Goal: Communication & Community: Answer question/provide support

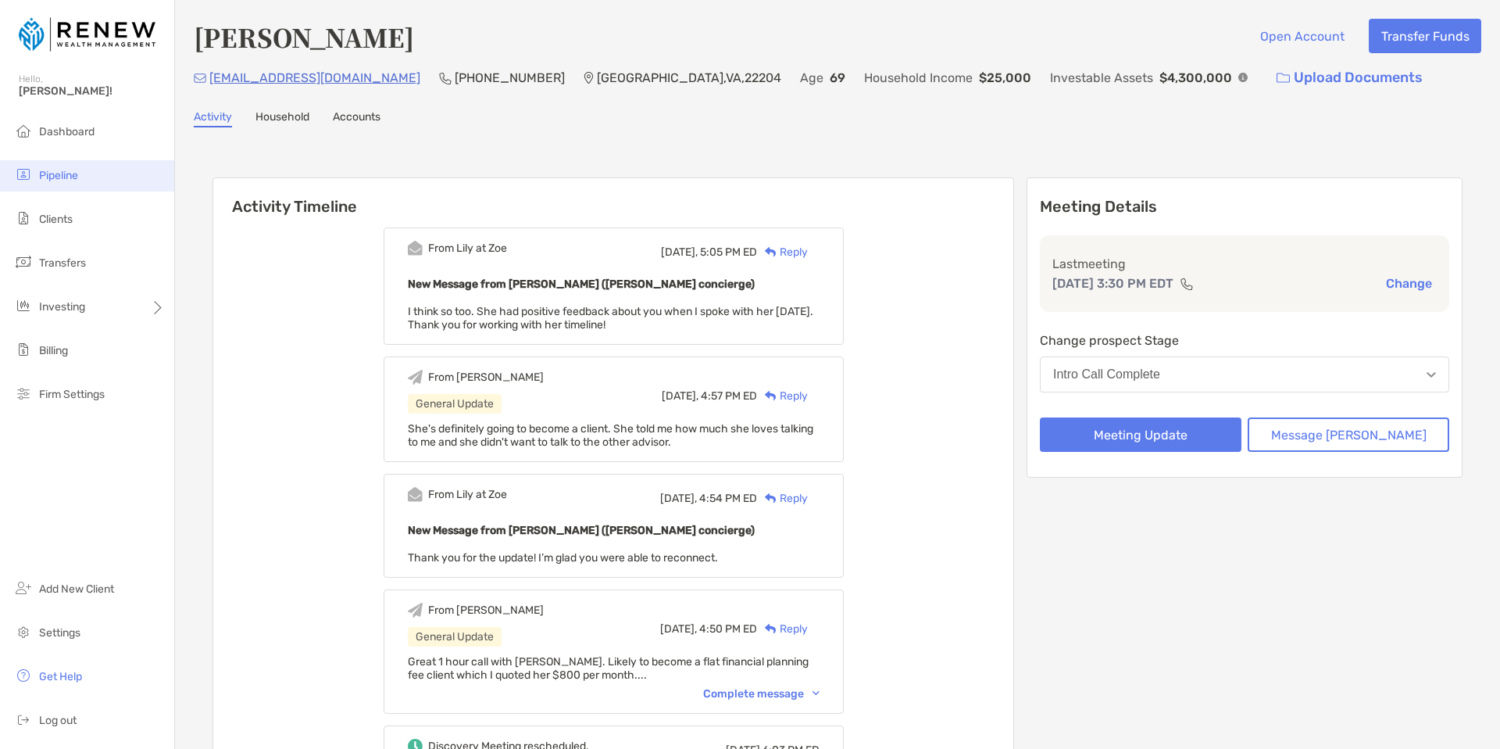
click at [80, 172] on li "Pipeline" at bounding box center [87, 175] width 174 height 31
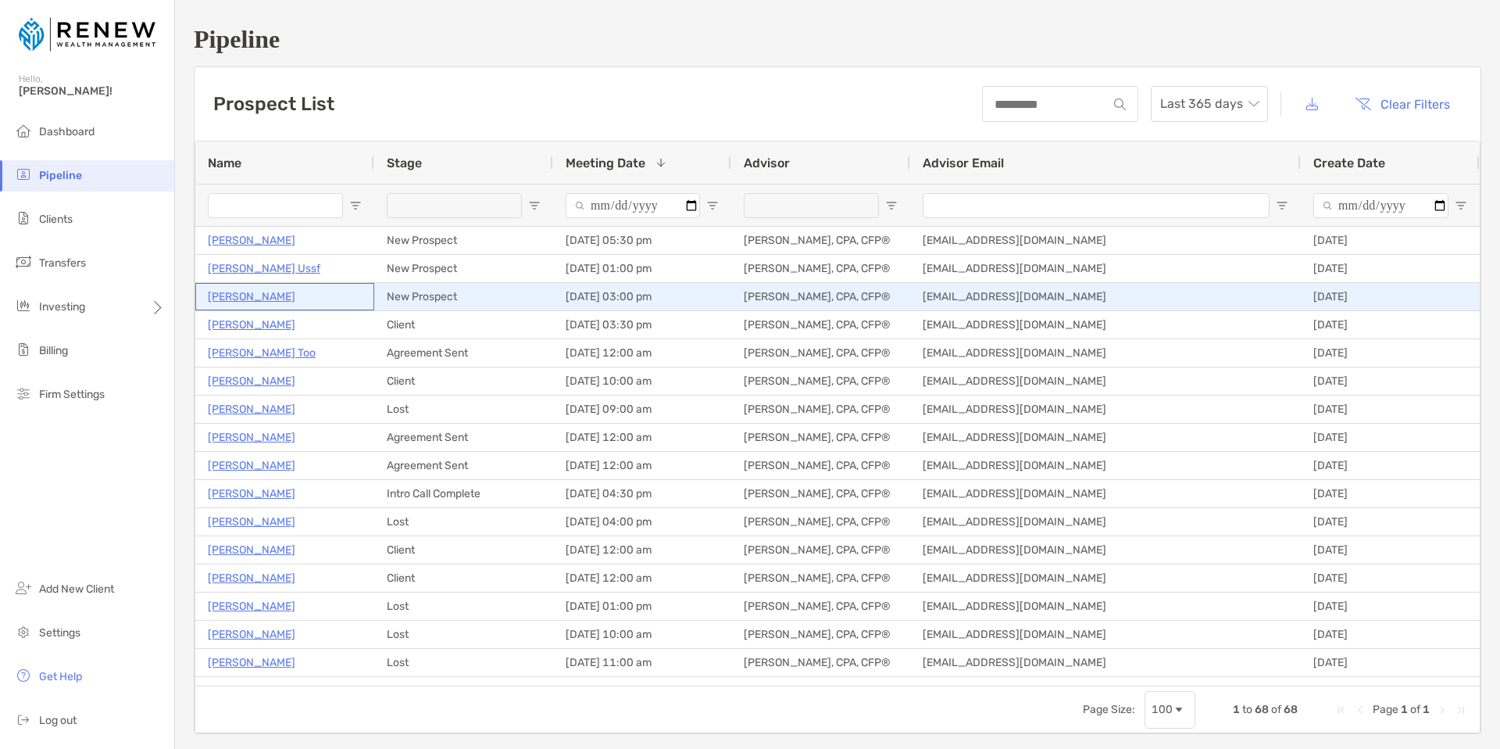
click at [261, 296] on p "Ezinne Nwotite" at bounding box center [252, 297] width 88 height 20
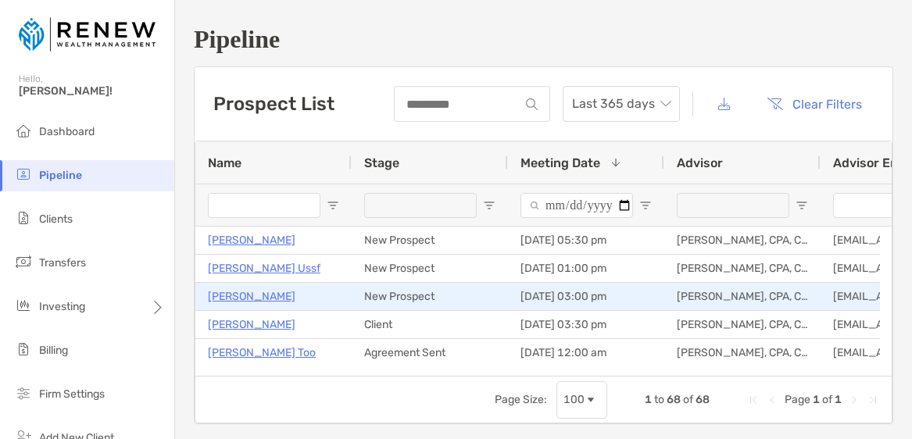
click at [272, 295] on p "[PERSON_NAME]" at bounding box center [252, 297] width 88 height 20
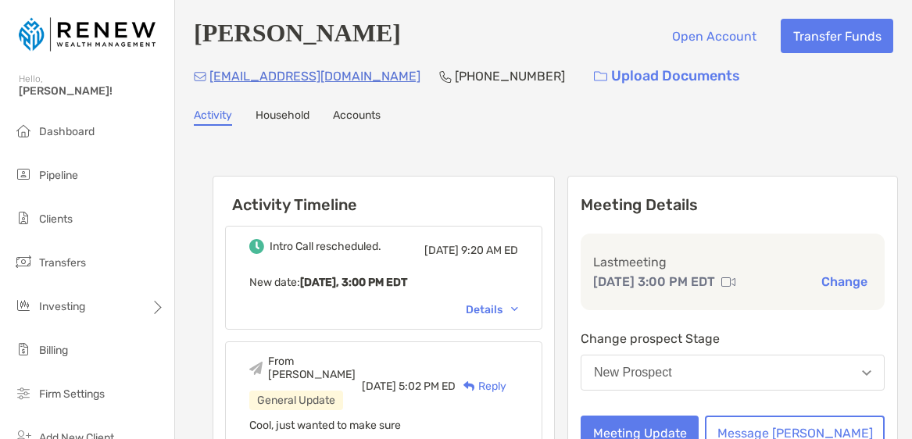
click at [306, 119] on link "Household" at bounding box center [283, 117] width 54 height 17
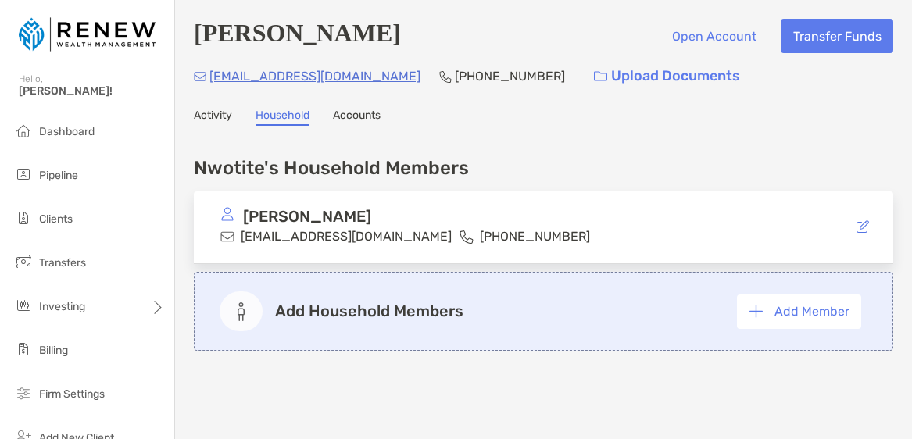
click at [361, 123] on link "Accounts" at bounding box center [357, 117] width 48 height 17
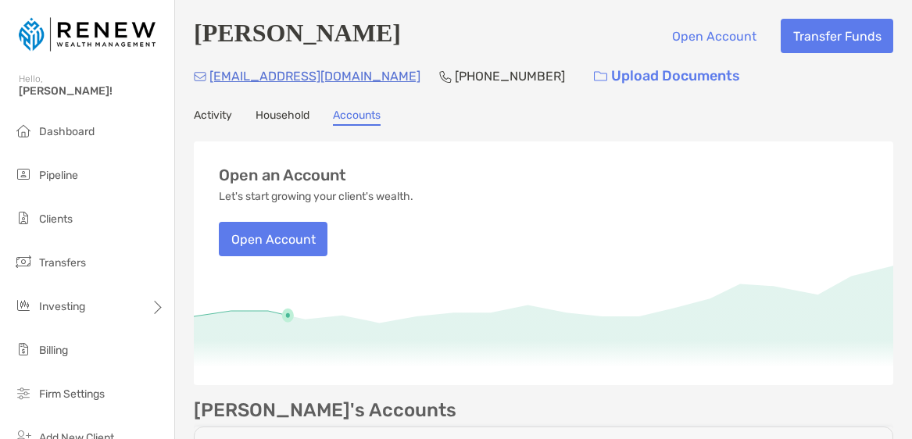
click at [224, 116] on link "Activity" at bounding box center [213, 117] width 38 height 17
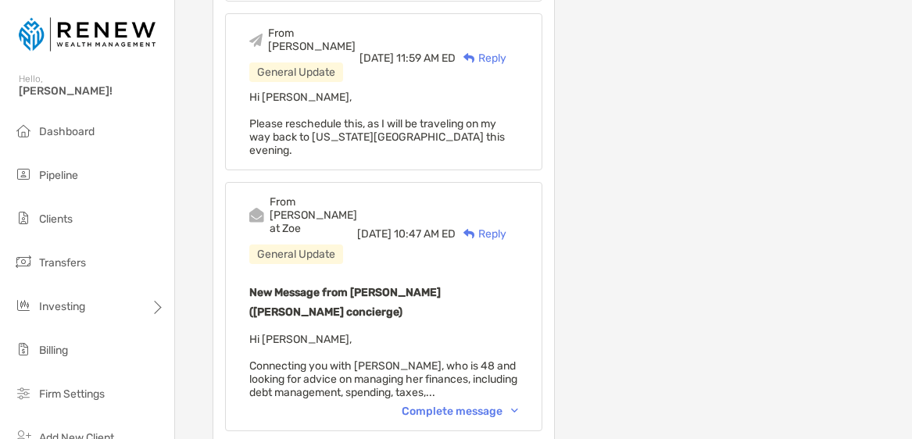
scroll to position [807, 0]
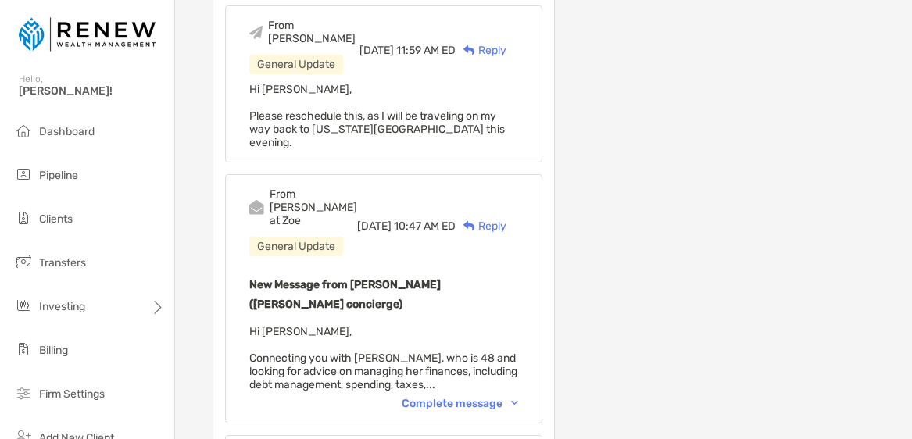
click at [479, 397] on div "Complete message" at bounding box center [460, 403] width 116 height 13
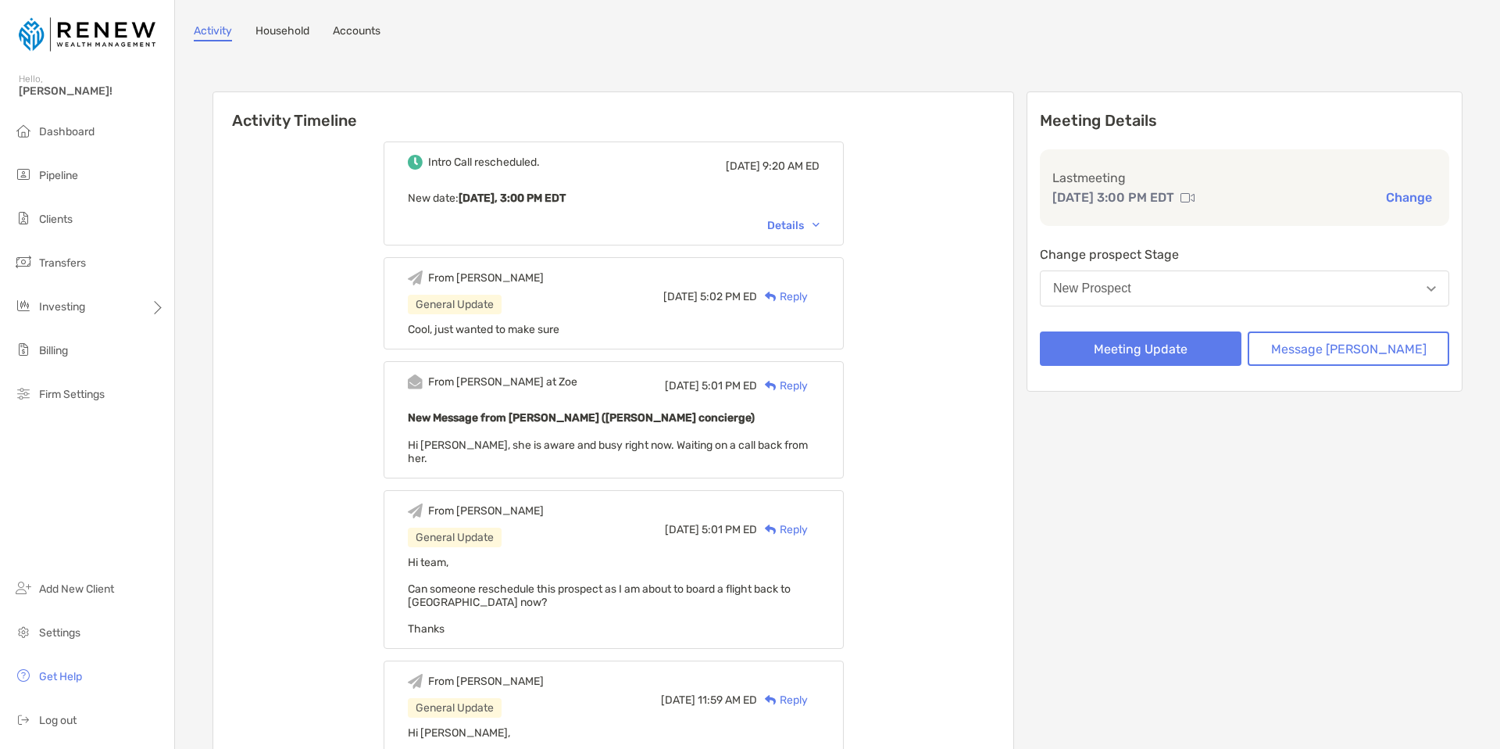
scroll to position [0, 0]
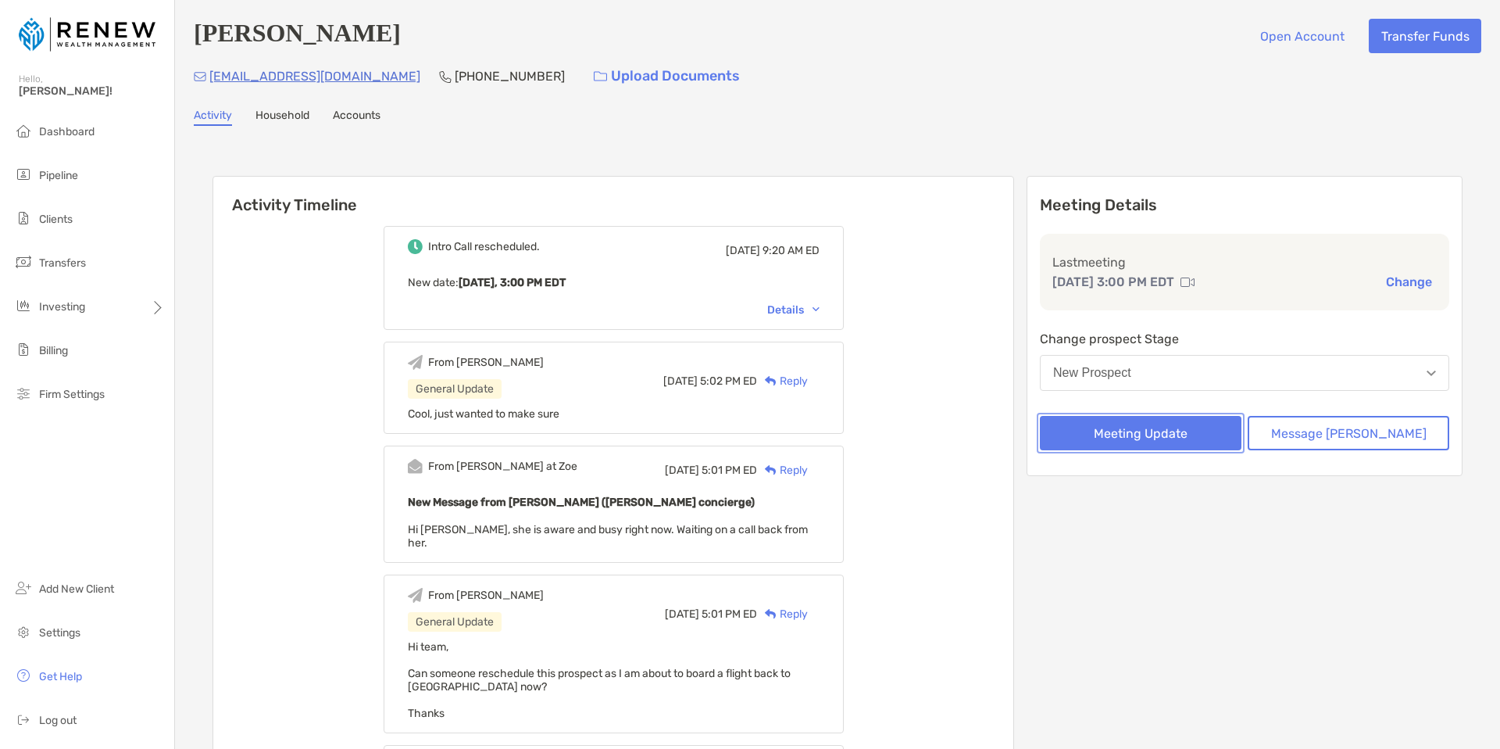
click at [911, 431] on button "Meeting Update" at bounding box center [1141, 433] width 202 height 34
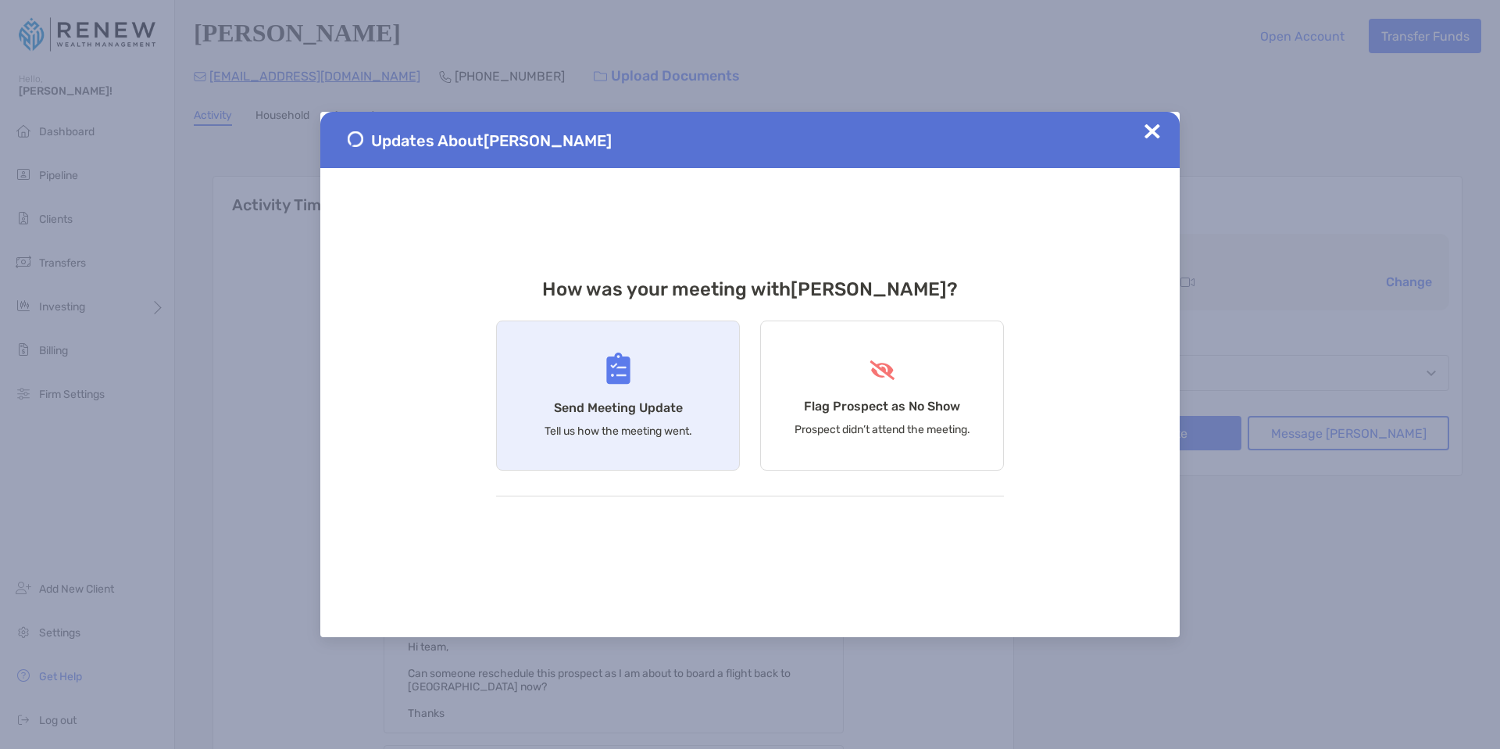
click at [700, 363] on div "Send Meeting Update Tell us how the meeting went." at bounding box center [618, 395] width 244 height 150
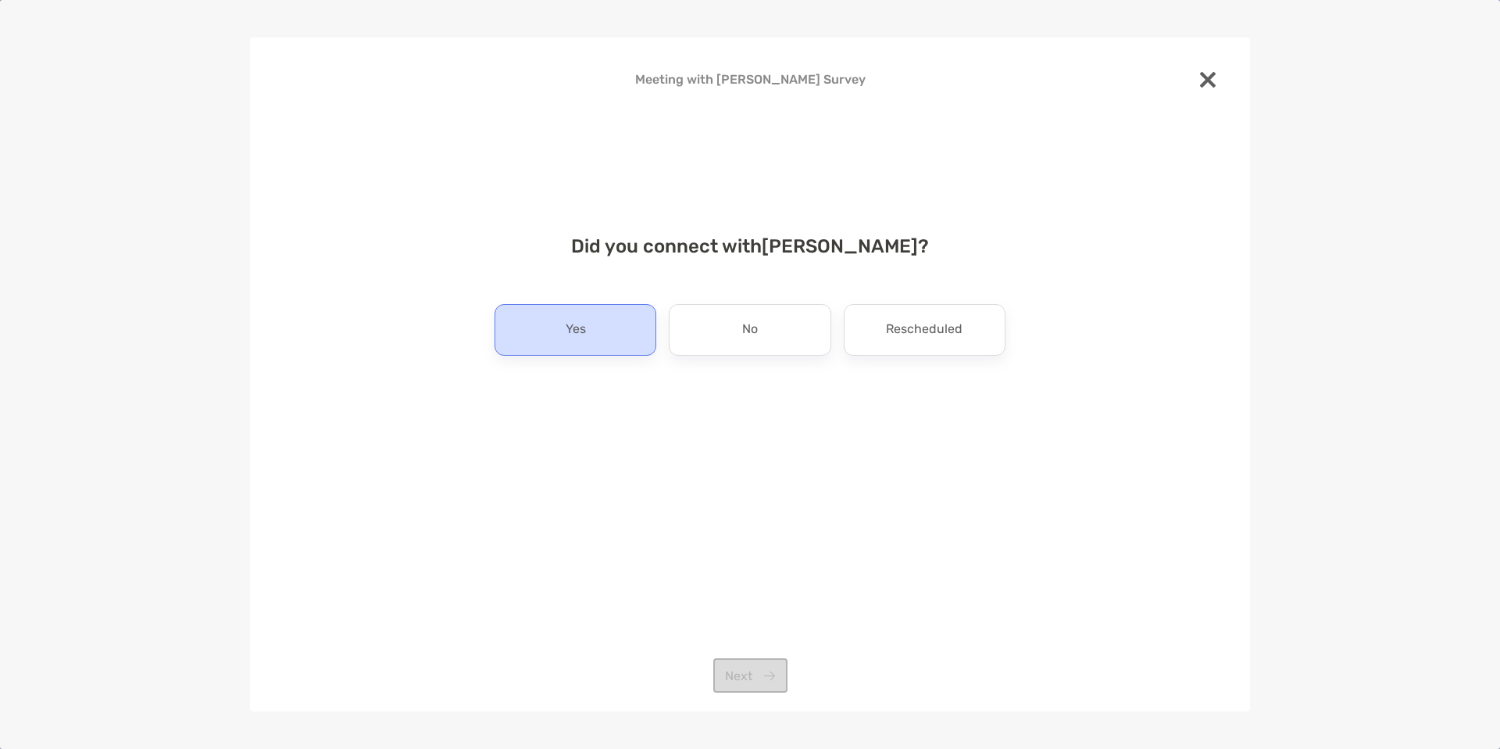
click at [620, 336] on div "Yes" at bounding box center [576, 330] width 162 height 52
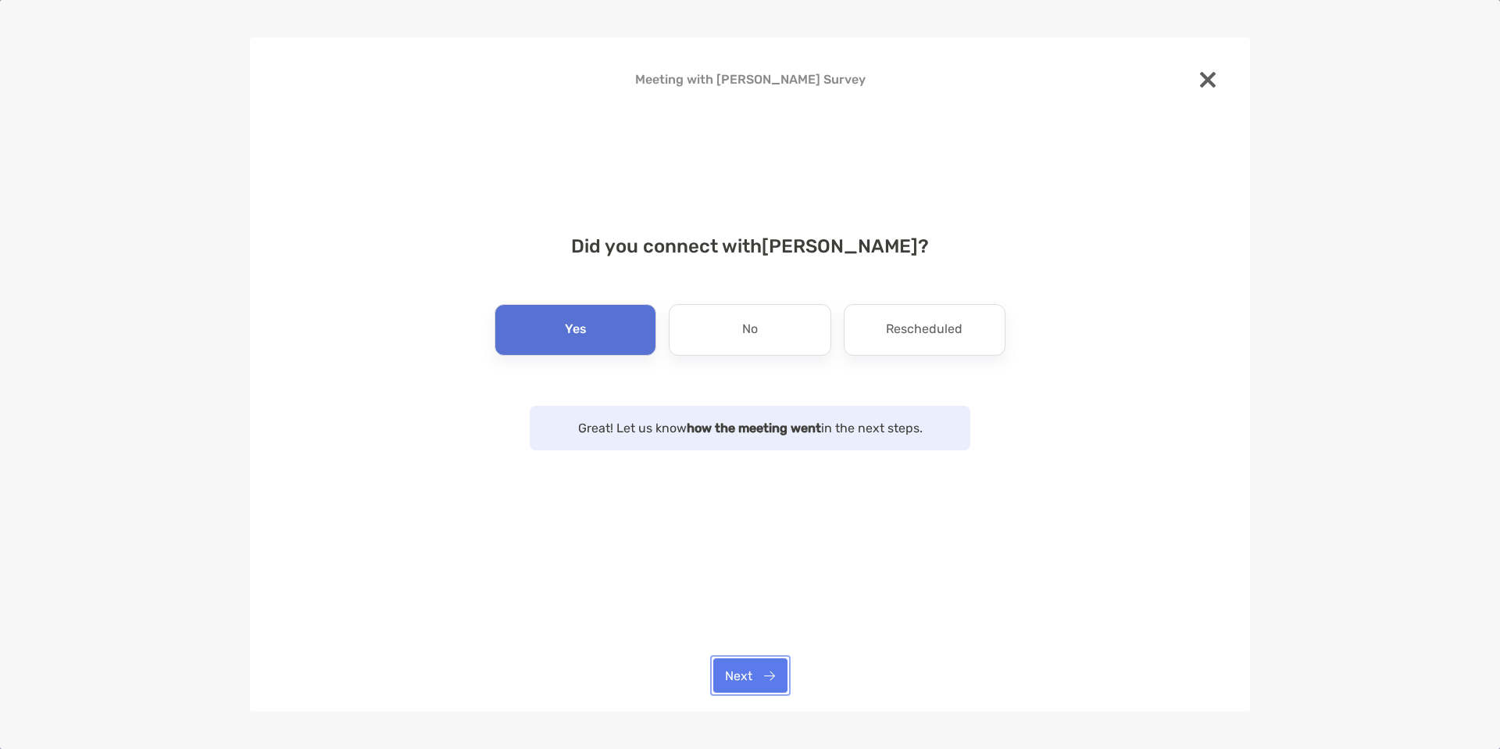
click at [753, 438] on button "Next" at bounding box center [751, 675] width 74 height 34
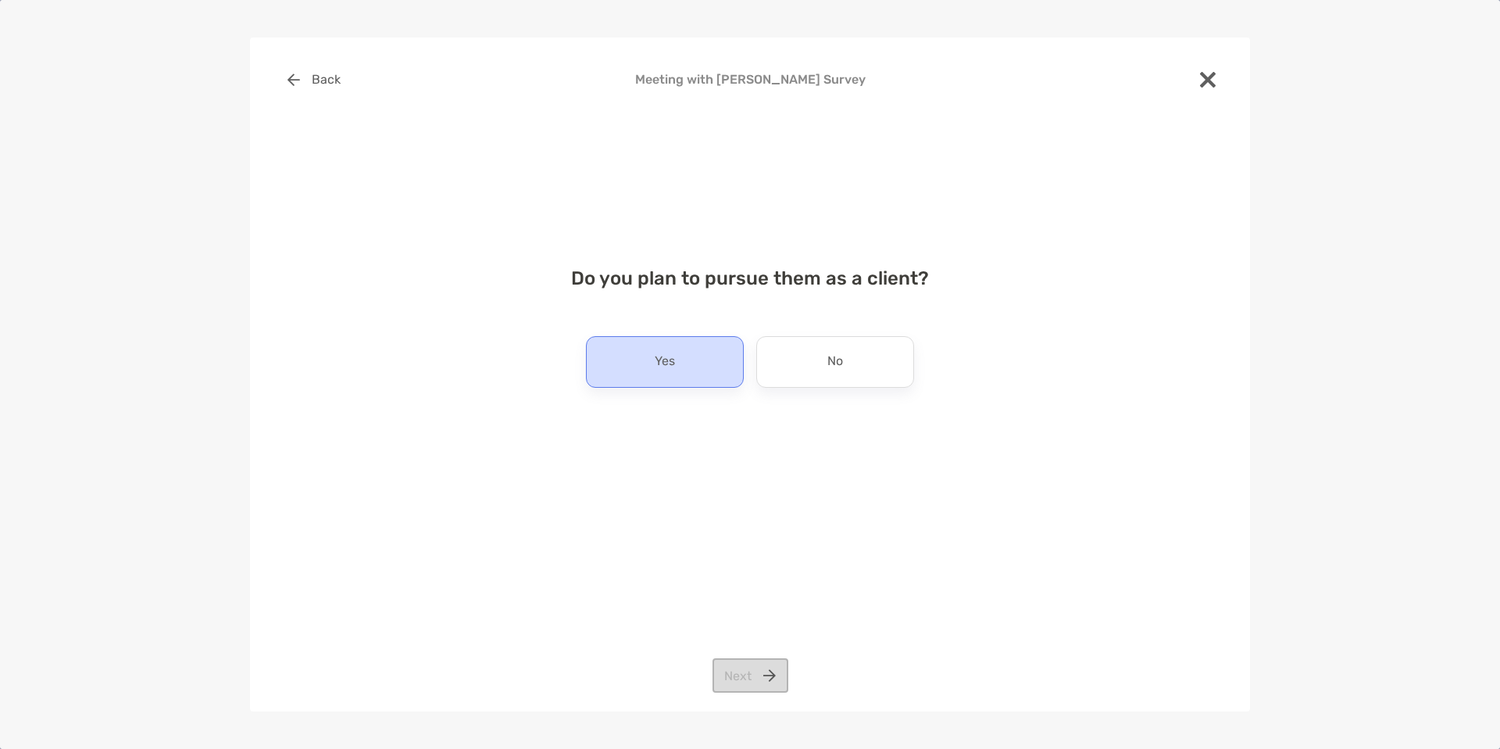
click at [676, 362] on div "Yes" at bounding box center [665, 362] width 158 height 52
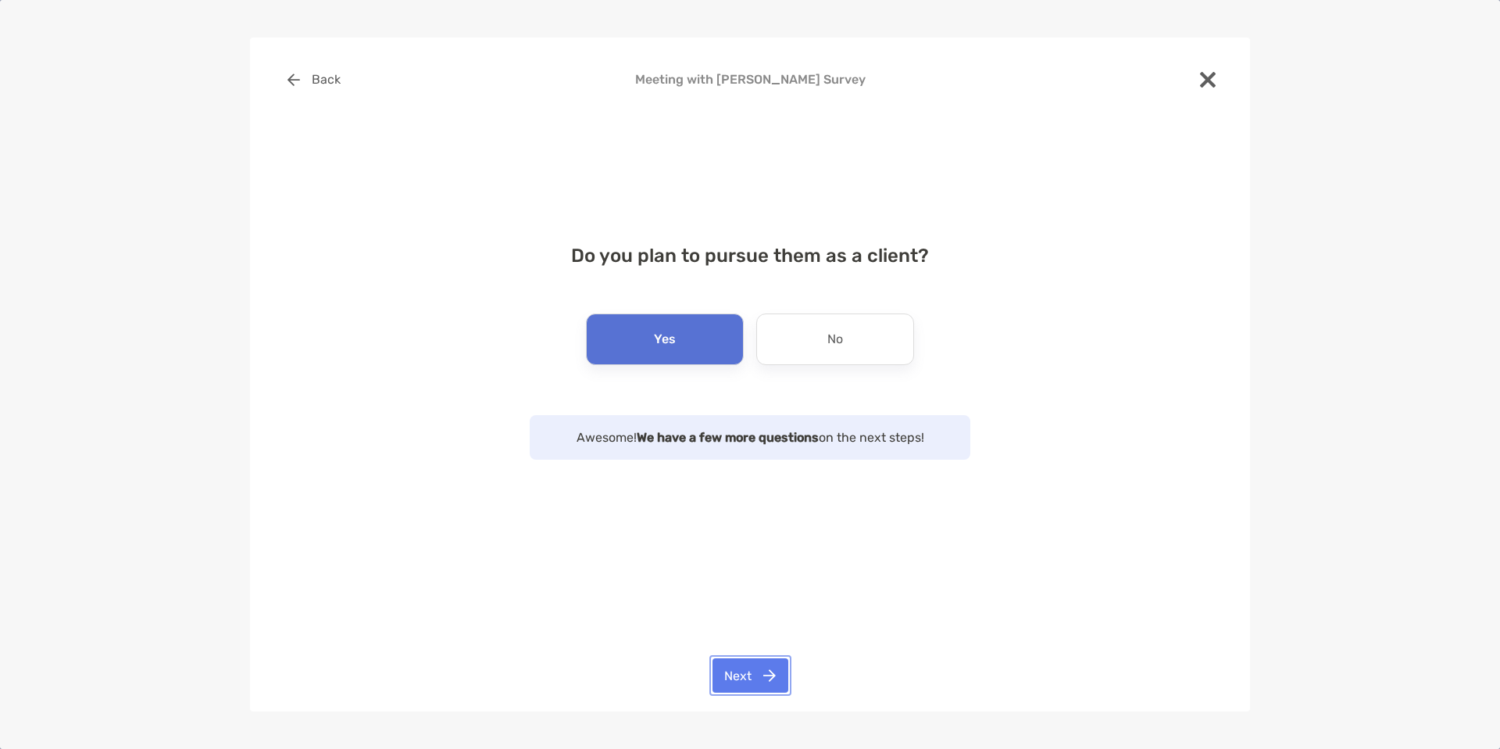
click at [746, 438] on button "Next" at bounding box center [751, 675] width 76 height 34
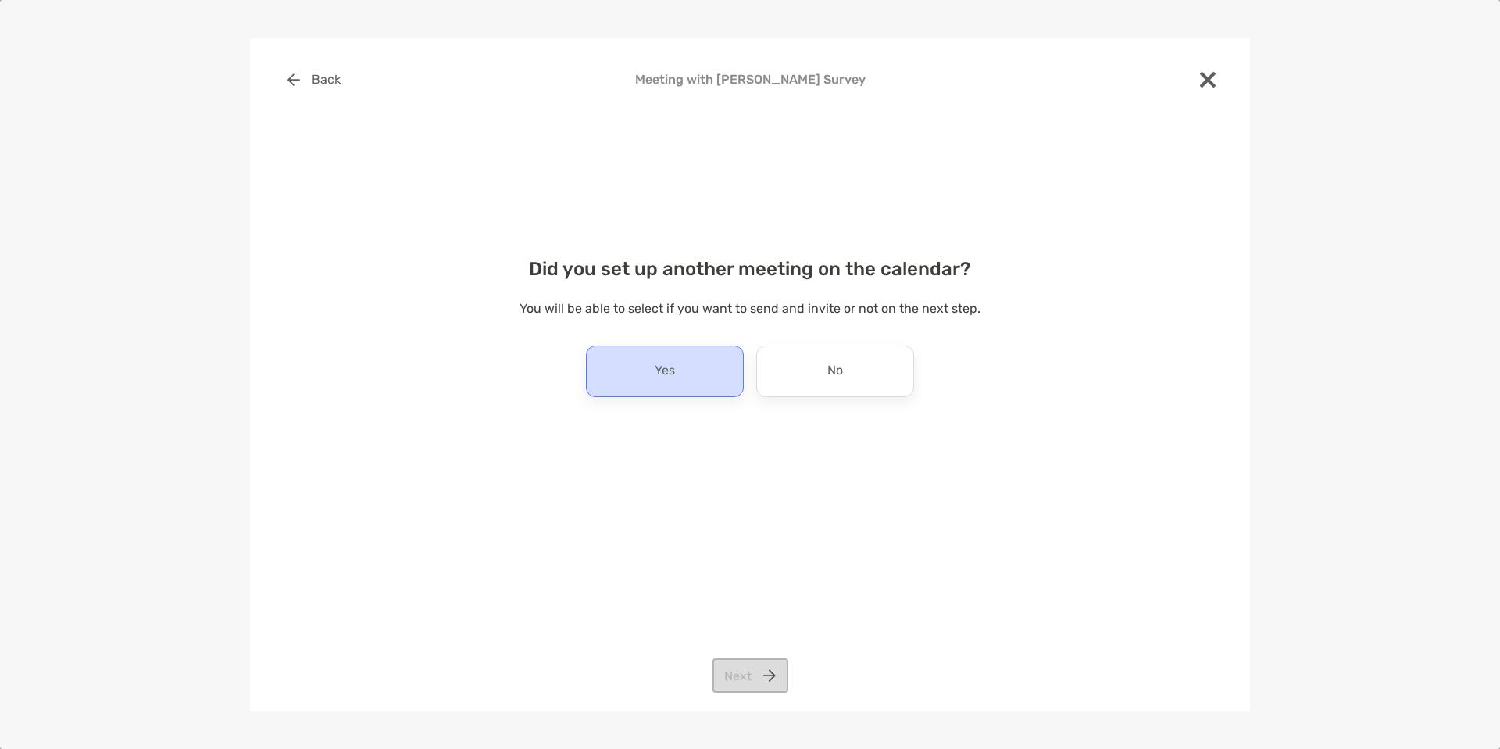
click at [674, 384] on div "Yes" at bounding box center [665, 371] width 158 height 52
drag, startPoint x: 753, startPoint y: 676, endPoint x: 750, endPoint y: 637, distance: 39.2
click at [753, 438] on button "Next" at bounding box center [751, 675] width 76 height 34
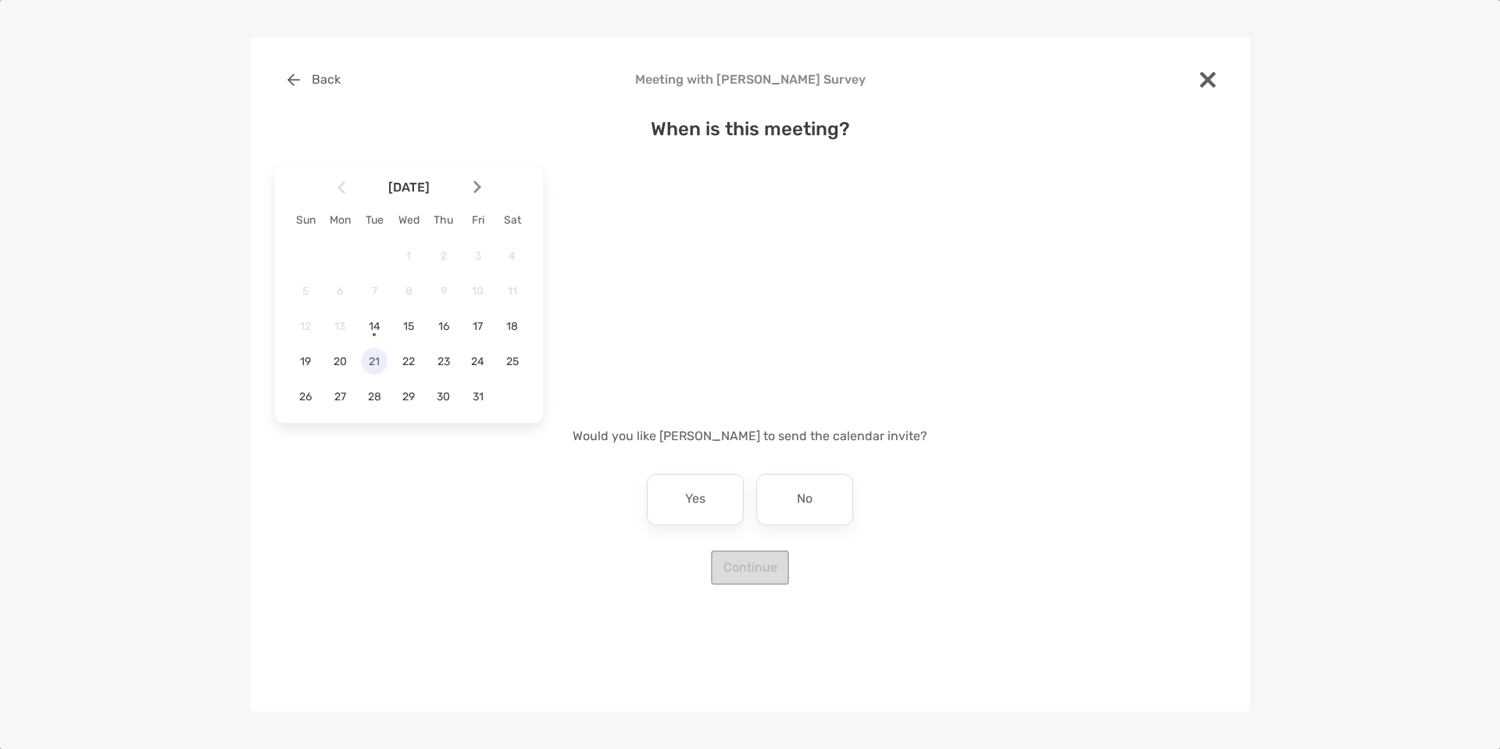
click at [381, 361] on span "21" at bounding box center [374, 361] width 27 height 13
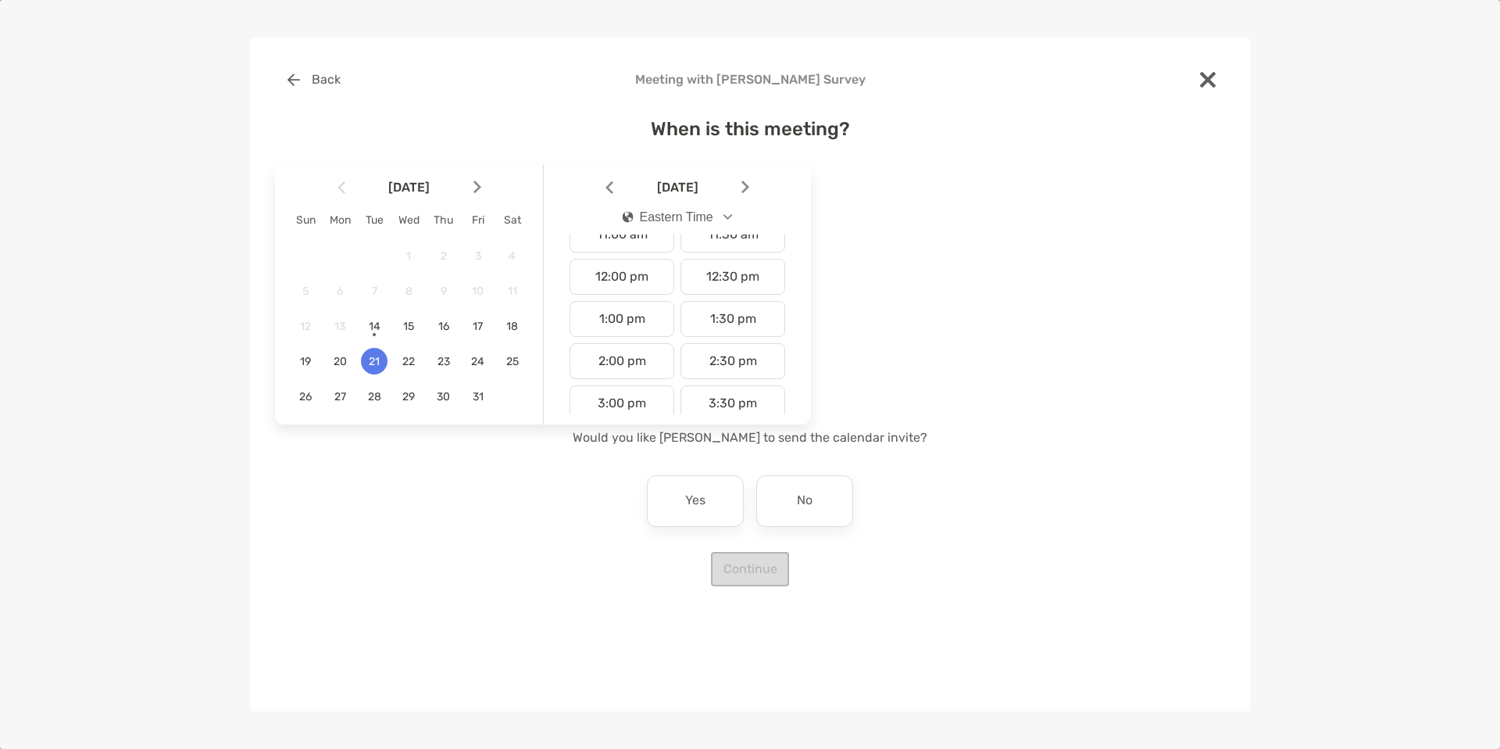
scroll to position [483, 0]
click at [662, 357] on div "2:00 pm" at bounding box center [622, 360] width 105 height 36
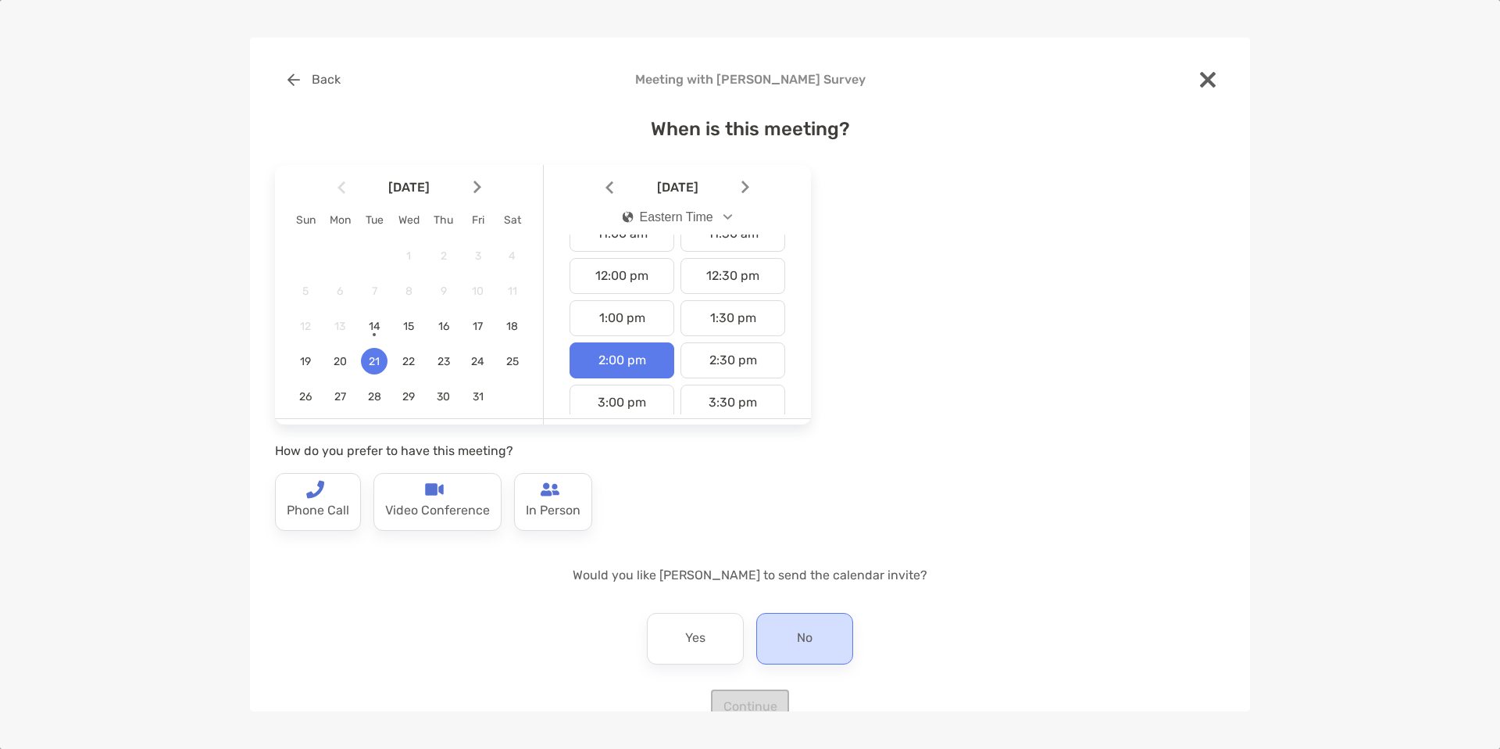
click at [803, 438] on p "No" at bounding box center [805, 638] width 16 height 25
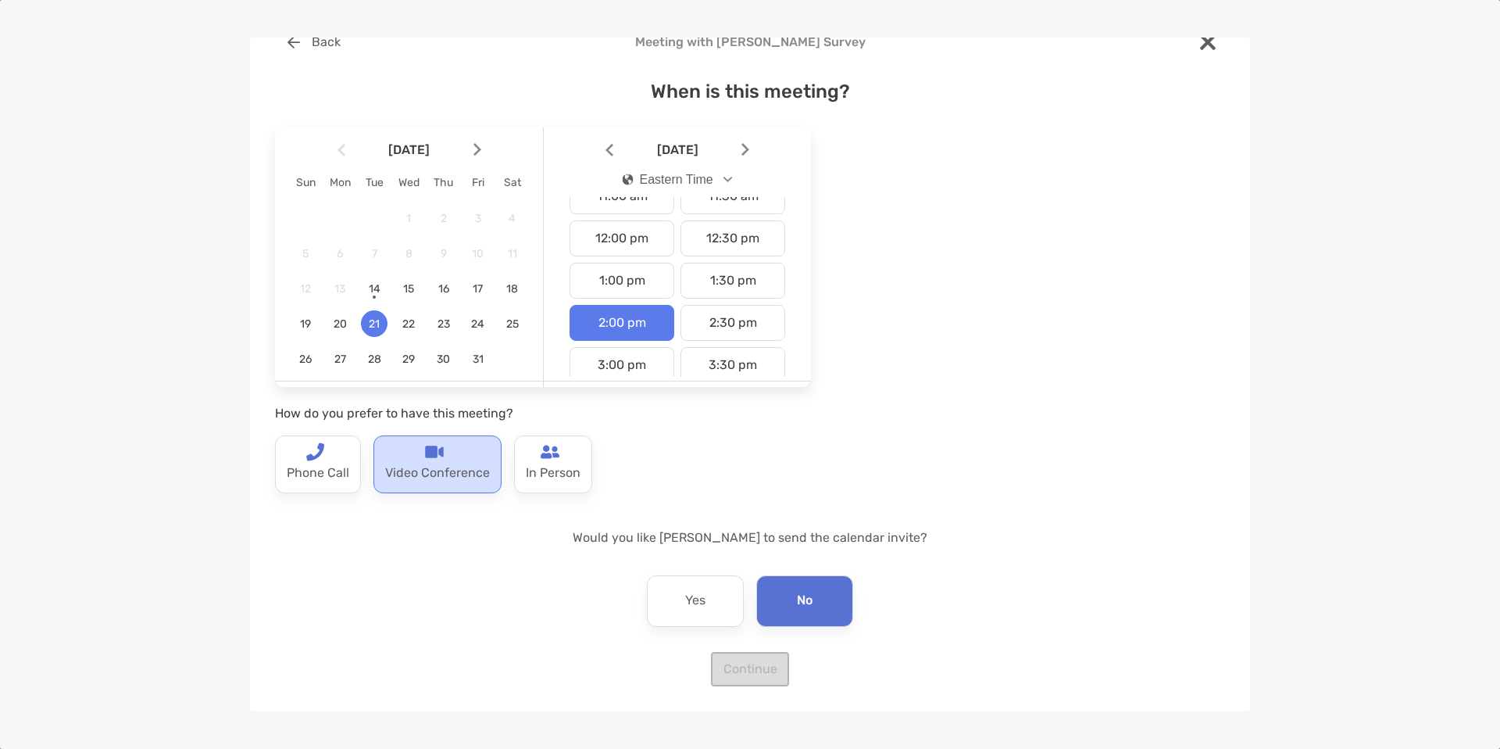
click at [444, 438] on p "Video Conference" at bounding box center [437, 473] width 105 height 25
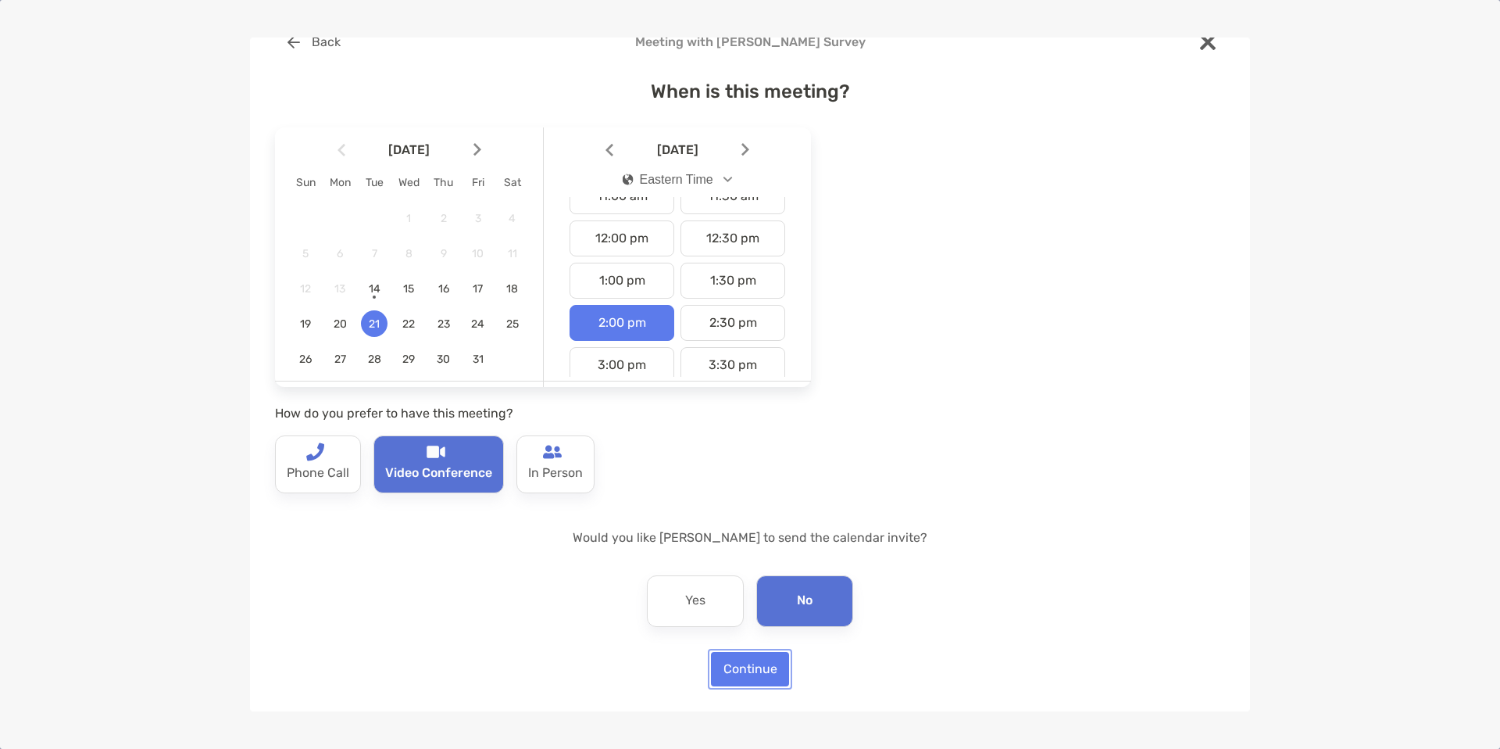
click at [771, 438] on button "Continue" at bounding box center [750, 669] width 78 height 34
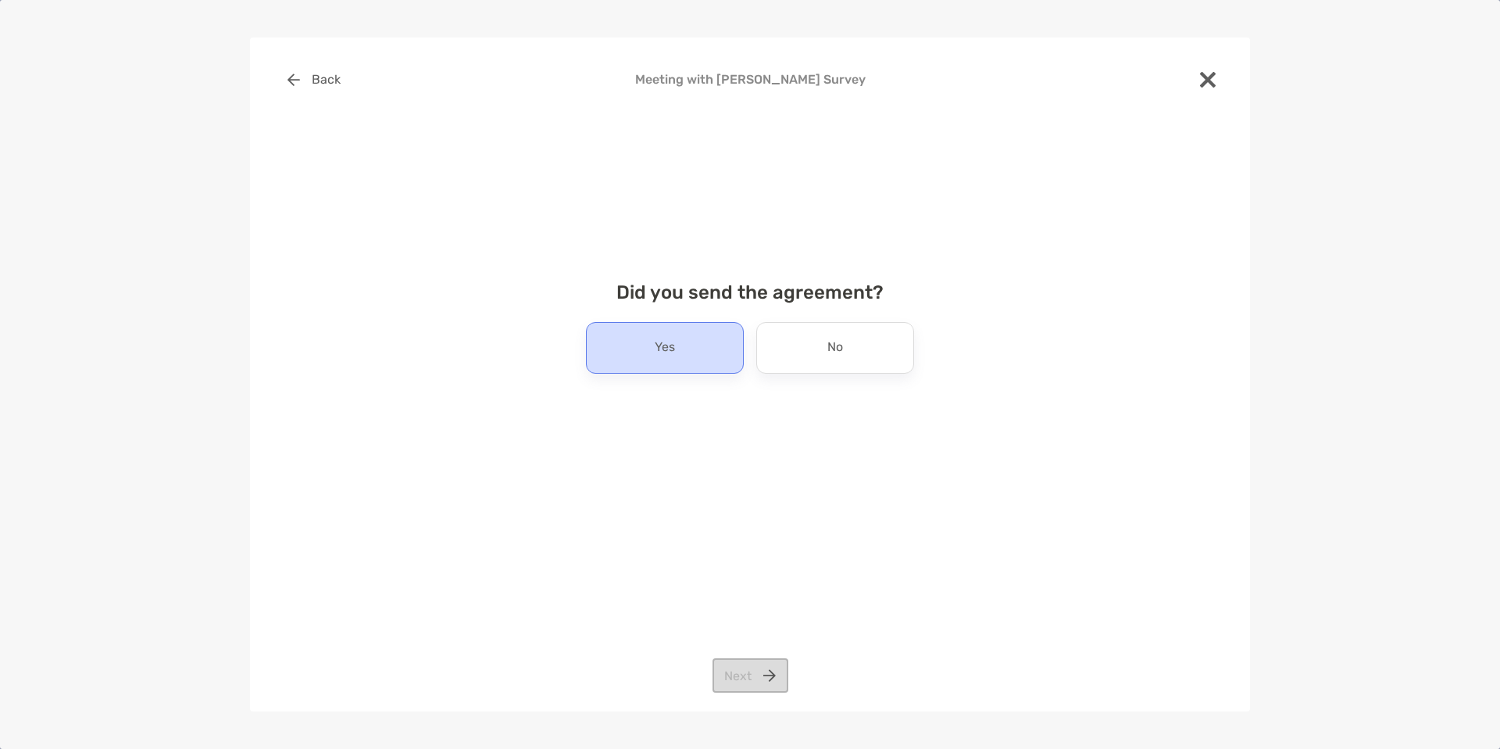
click at [680, 362] on div "Yes" at bounding box center [665, 348] width 158 height 52
click at [730, 438] on button "Next" at bounding box center [751, 675] width 76 height 34
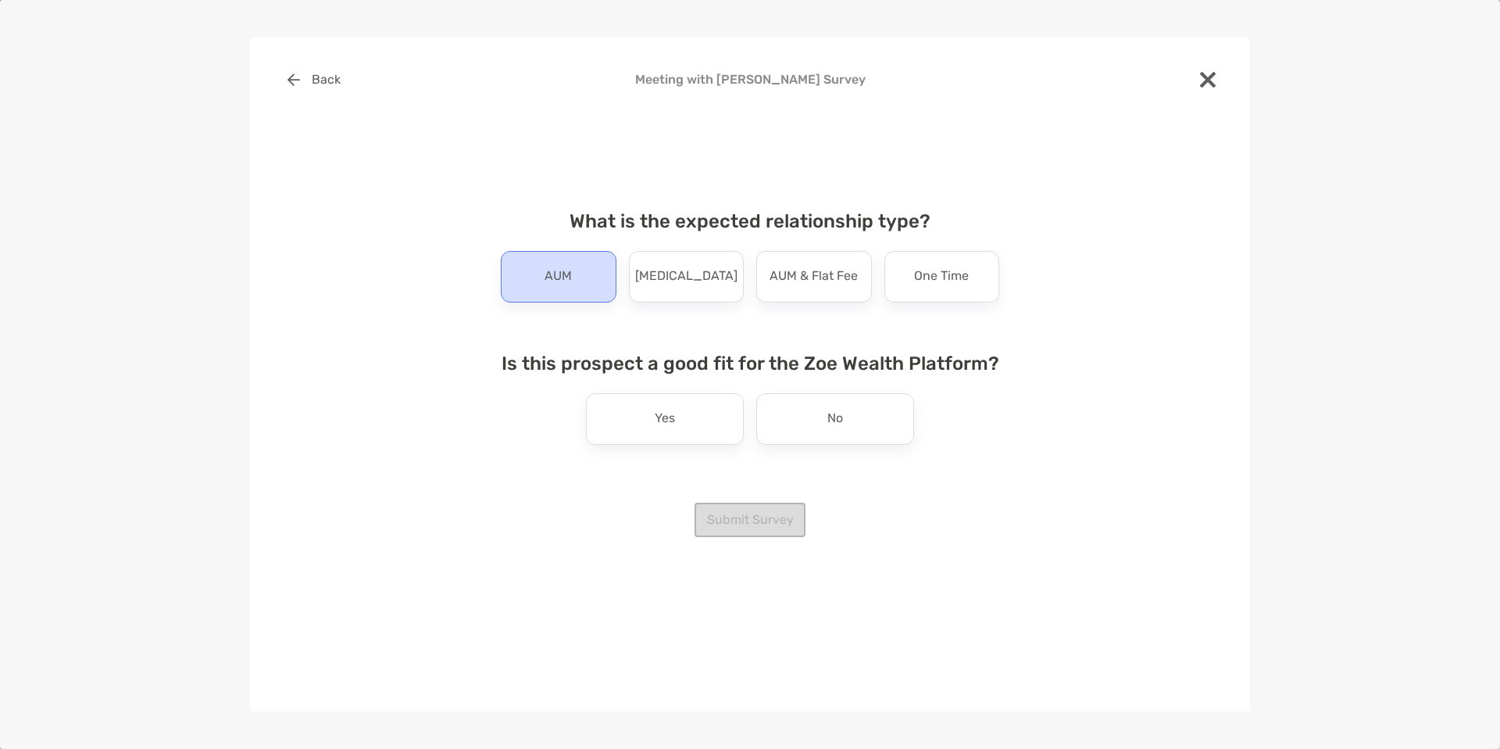
click at [585, 286] on div "AUM" at bounding box center [559, 277] width 116 height 52
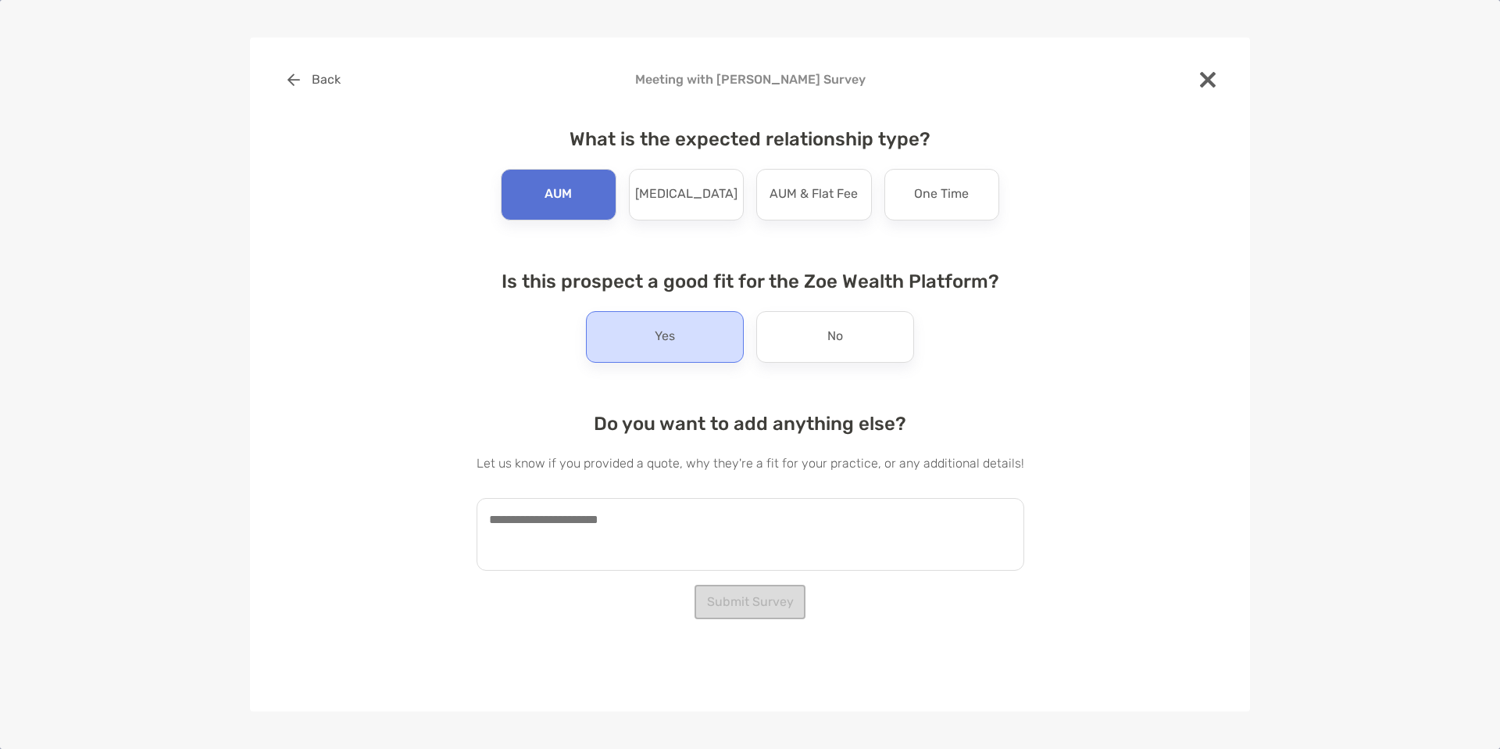
click at [651, 340] on div "Yes" at bounding box center [665, 337] width 158 height 52
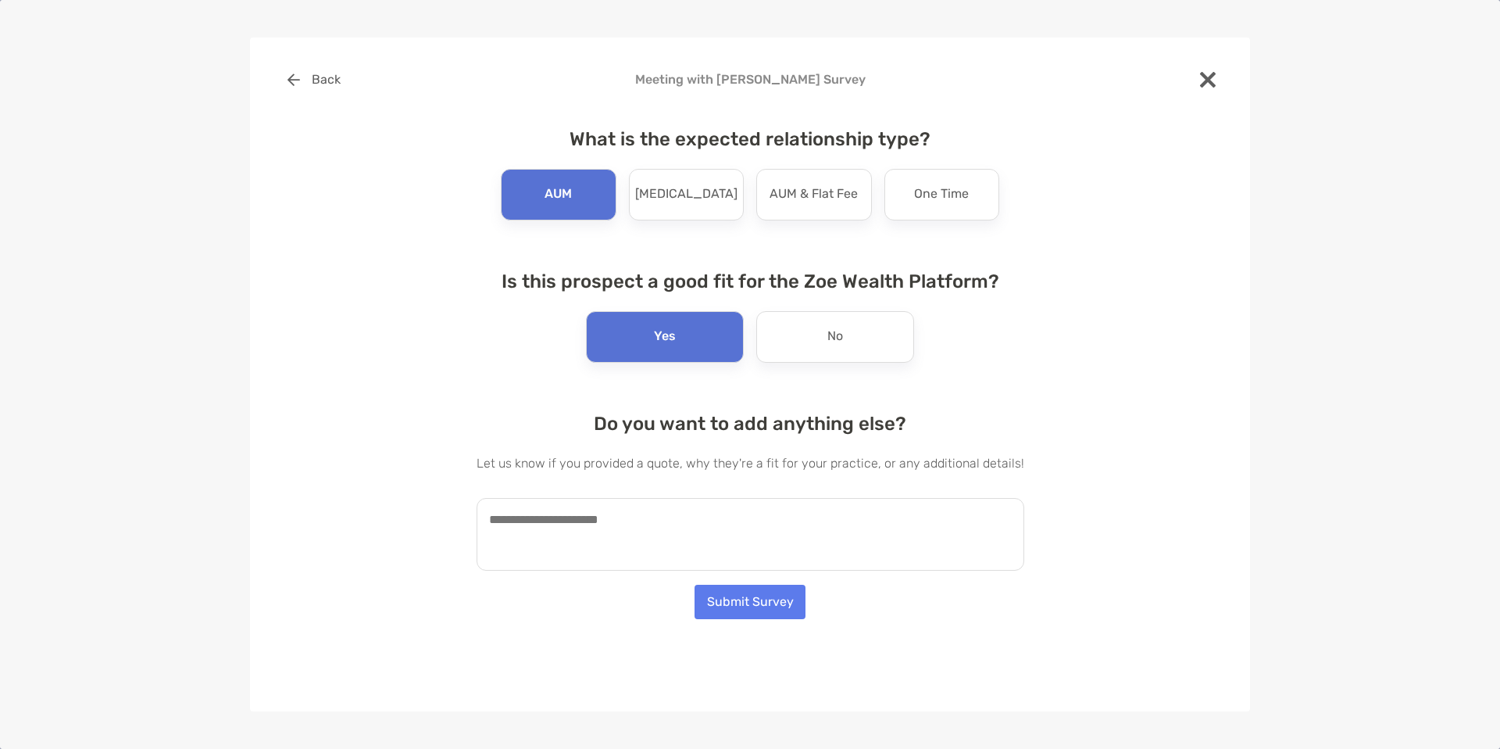
click at [618, 438] on textarea at bounding box center [751, 534] width 548 height 73
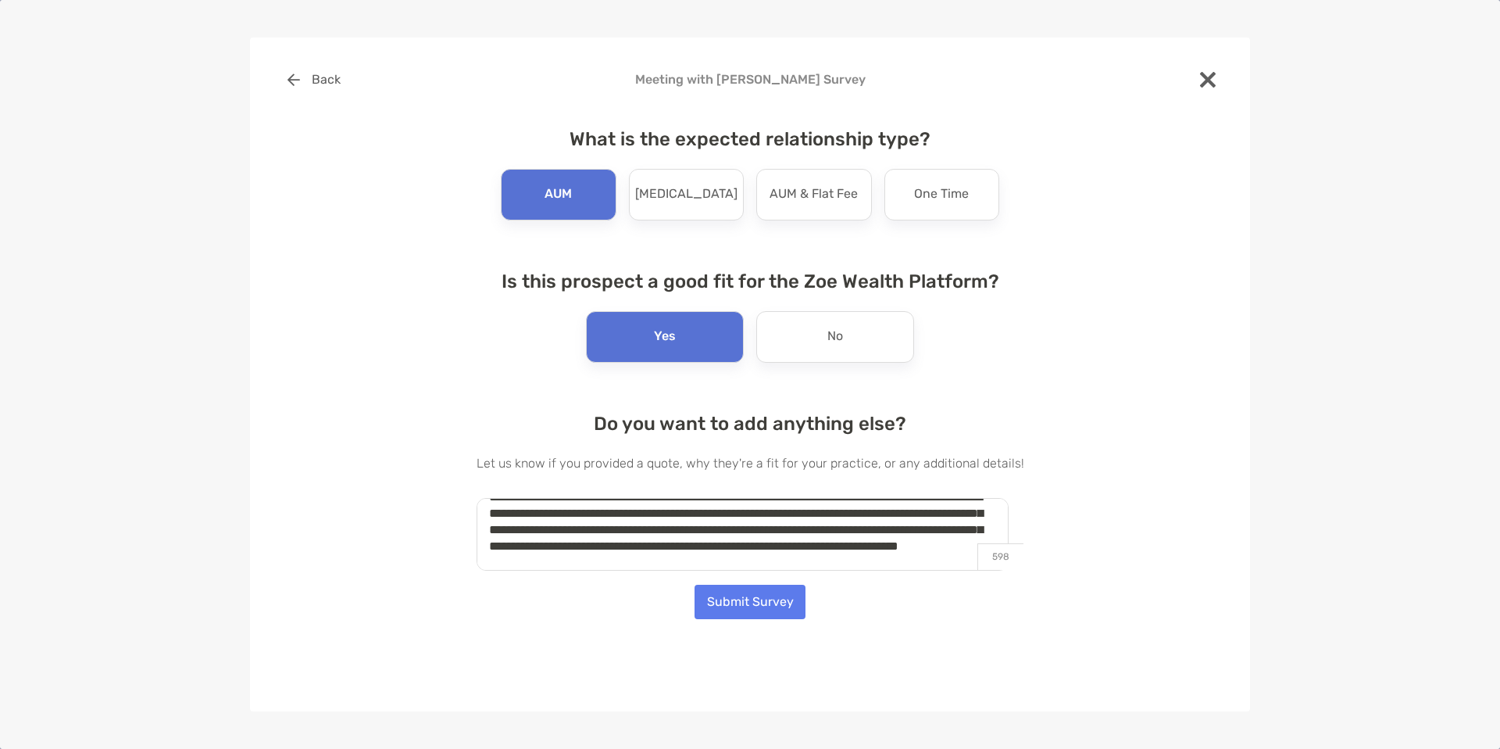
scroll to position [39, 0]
type textarea "**********"
click at [721, 438] on button "Submit Survey" at bounding box center [750, 602] width 111 height 34
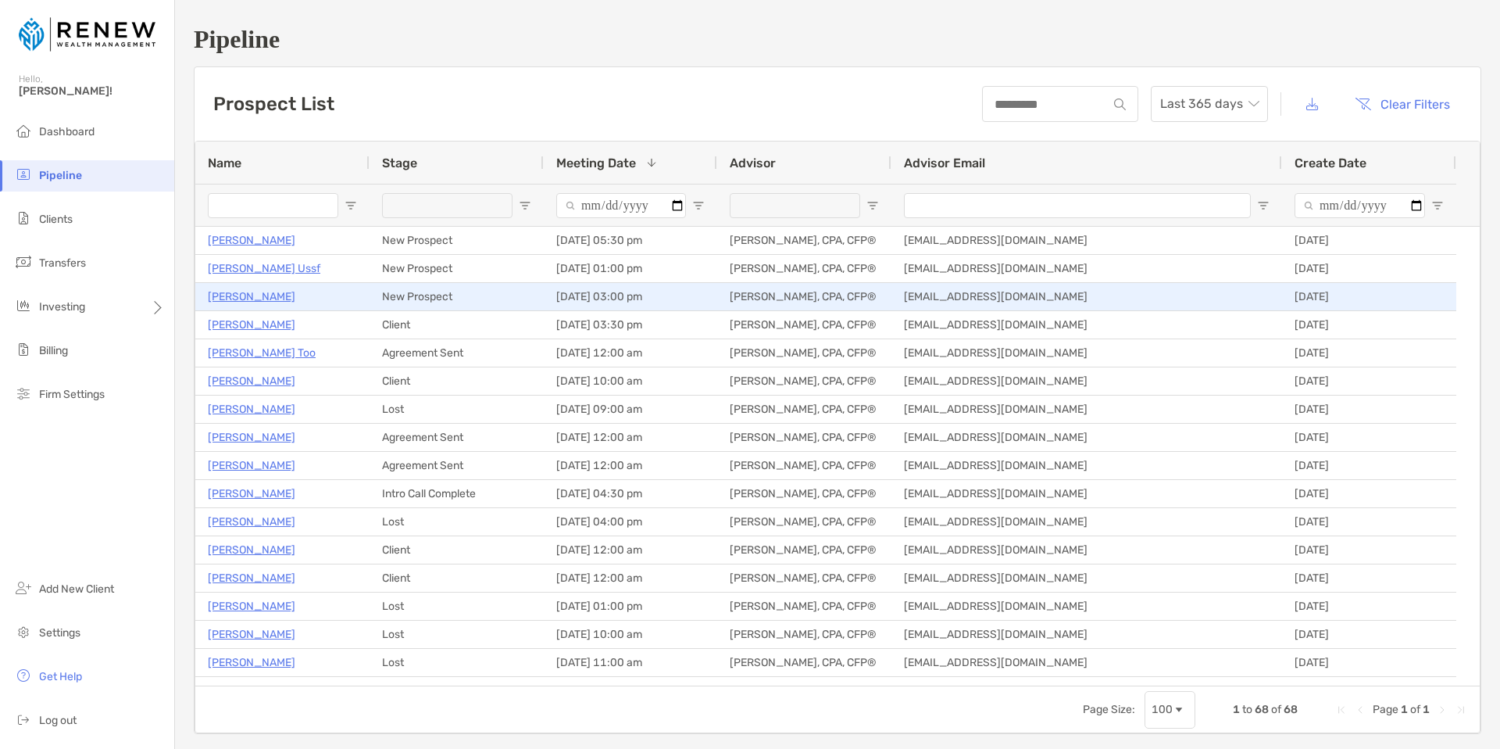
click at [257, 299] on p "[PERSON_NAME]" at bounding box center [252, 297] width 88 height 20
click at [277, 297] on p "[PERSON_NAME]" at bounding box center [252, 297] width 88 height 20
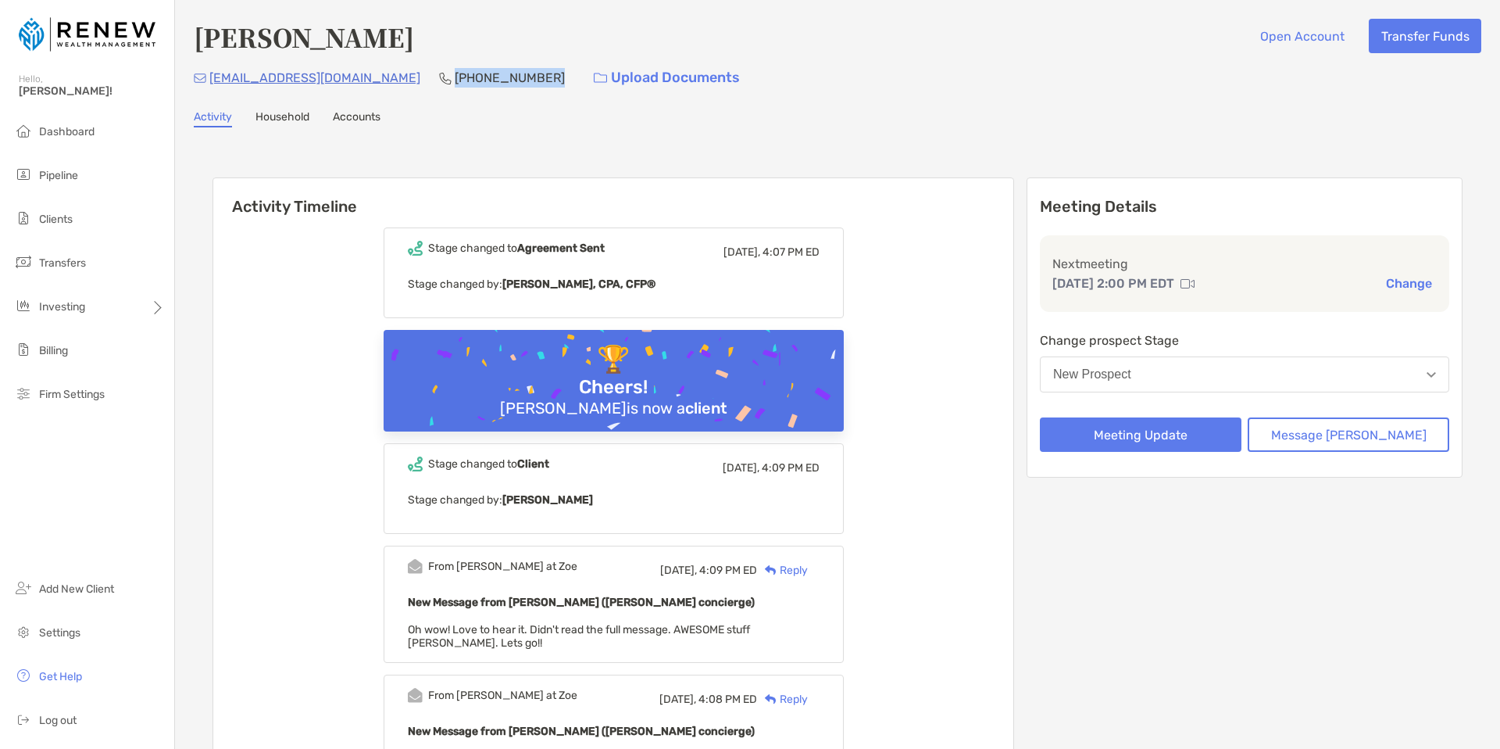
drag, startPoint x: 451, startPoint y: 78, endPoint x: 367, endPoint y: 78, distance: 84.4
click at [455, 78] on p "[PHONE_NUMBER]" at bounding box center [510, 78] width 110 height 20
copy p "[PHONE_NUMBER]"
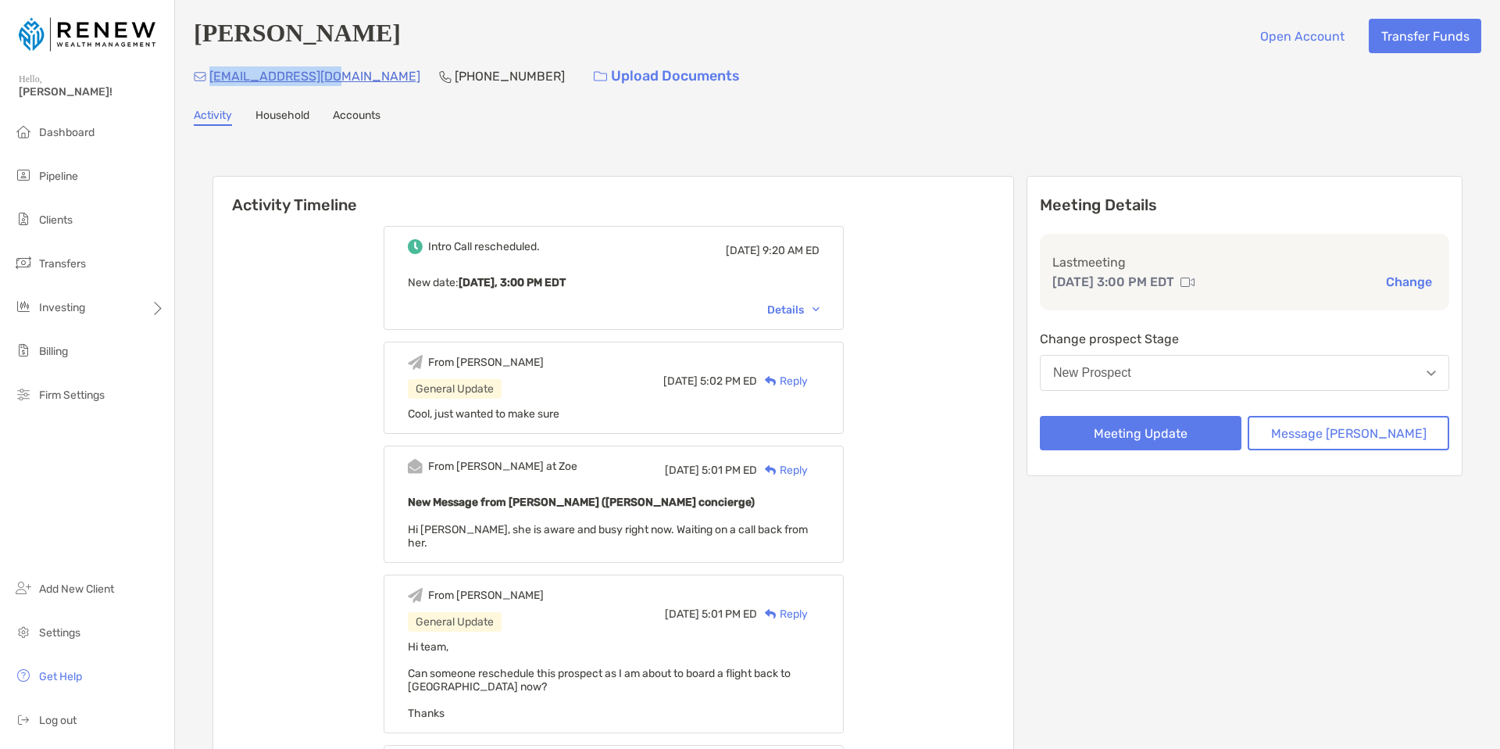
drag, startPoint x: 335, startPoint y: 80, endPoint x: 211, endPoint y: 80, distance: 124.3
click at [211, 80] on div "[EMAIL_ADDRESS][DOMAIN_NAME] [PHONE_NUMBER] Upload Documents" at bounding box center [838, 76] width 1288 height 34
copy p "[EMAIL_ADDRESS][DOMAIN_NAME]"
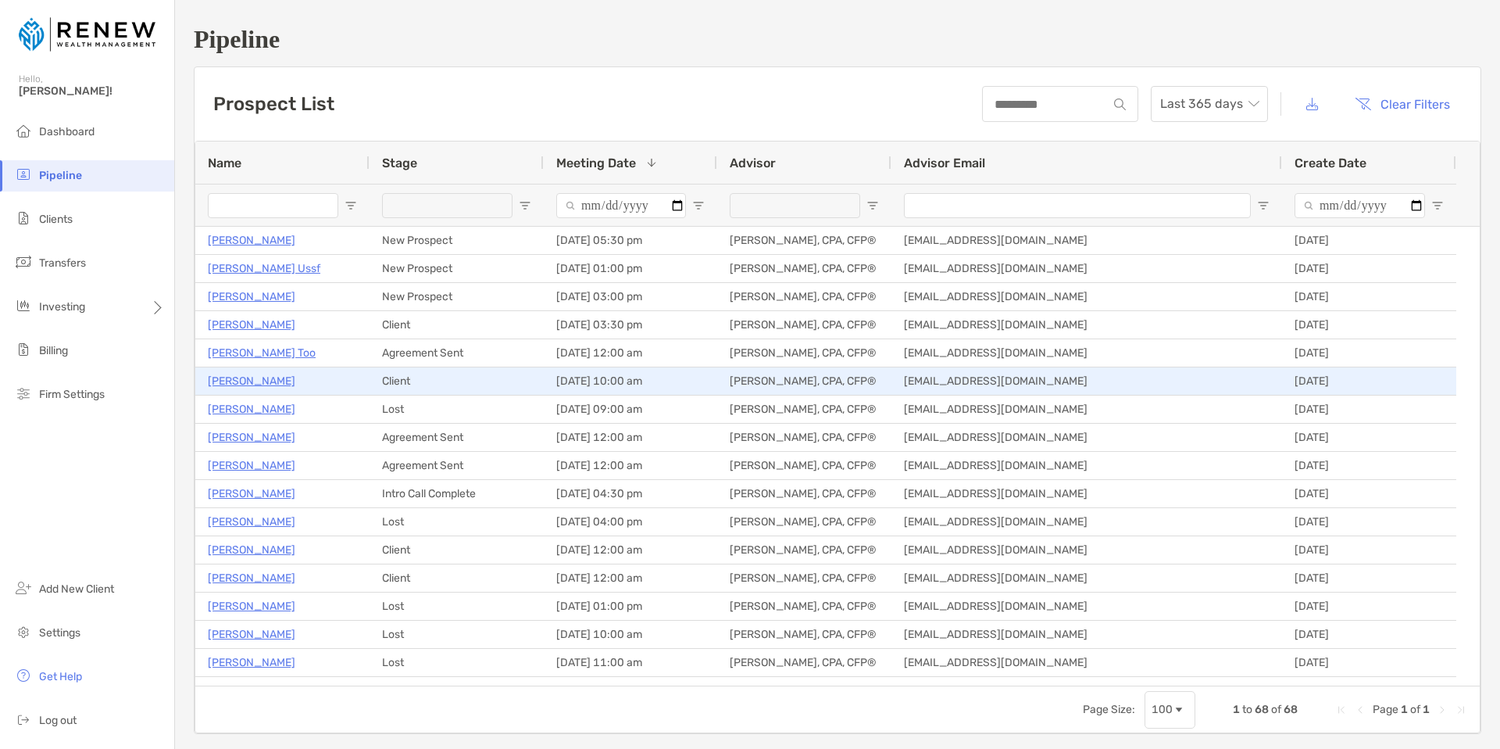
click at [238, 382] on p "James Alexander" at bounding box center [252, 381] width 88 height 20
